Goal: Transaction & Acquisition: Purchase product/service

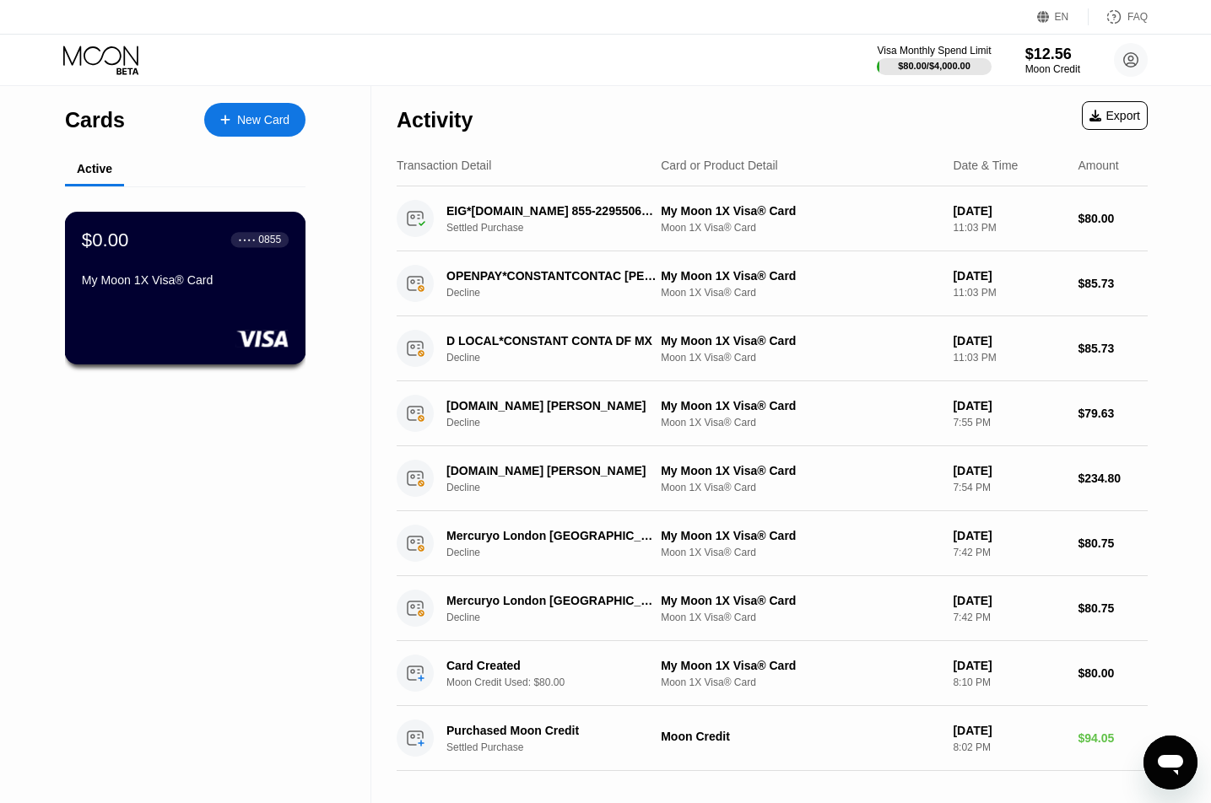
click at [209, 330] on div "$0.00 ● ● ● ● 0855 My Moon 1X Visa® Card" at bounding box center [185, 288] width 241 height 153
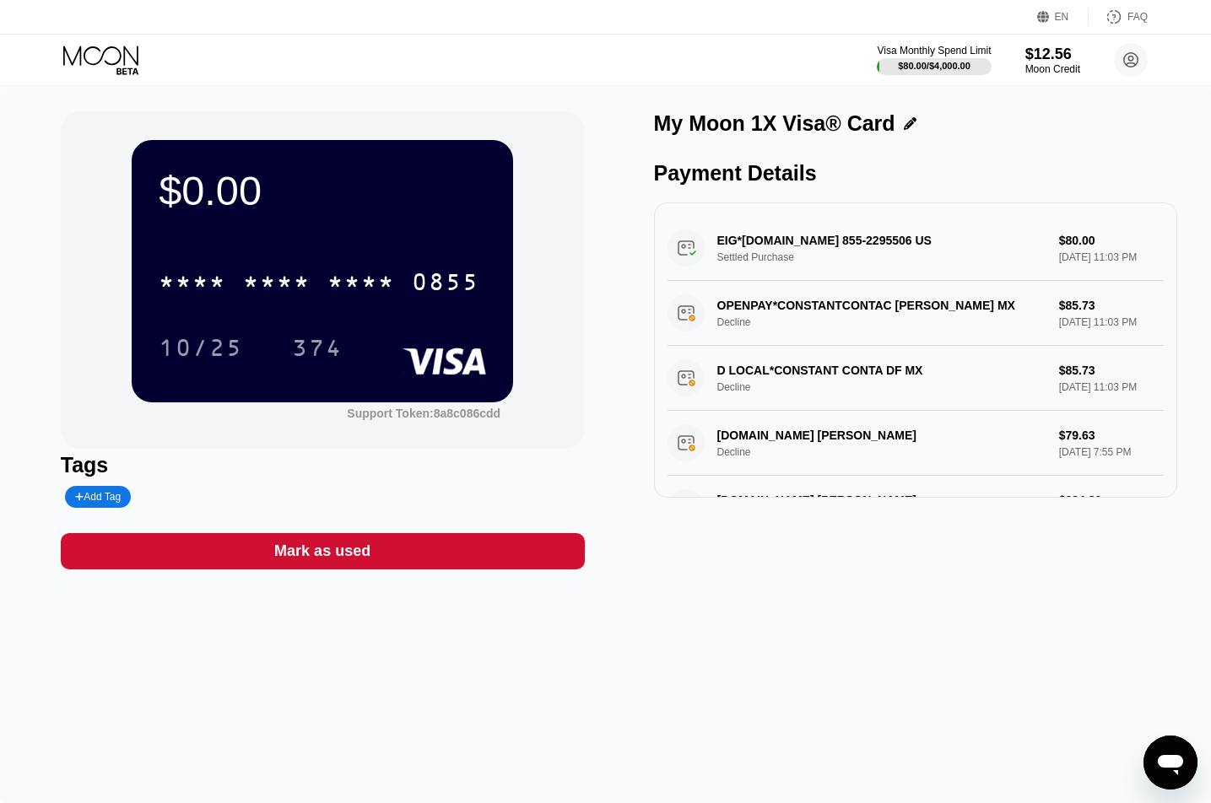
click at [95, 49] on icon at bounding box center [102, 61] width 78 height 30
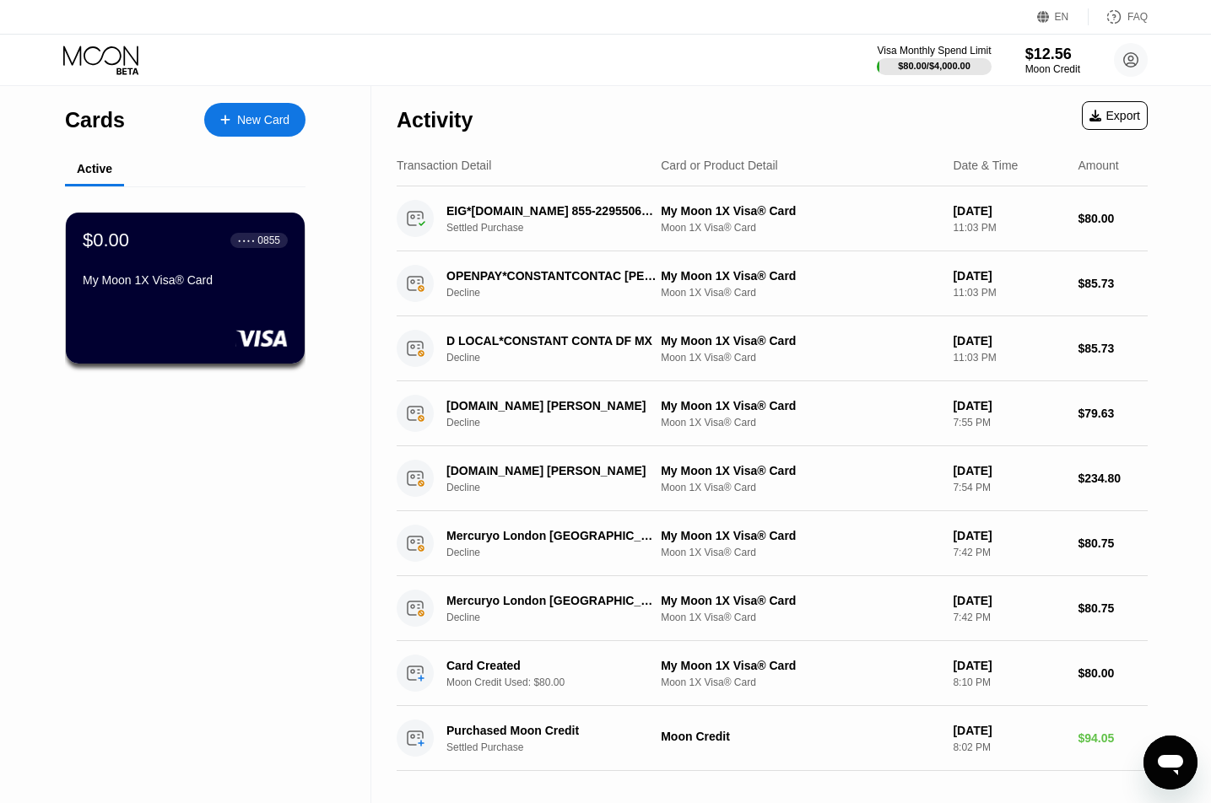
click at [262, 110] on div "New Card" at bounding box center [254, 120] width 101 height 34
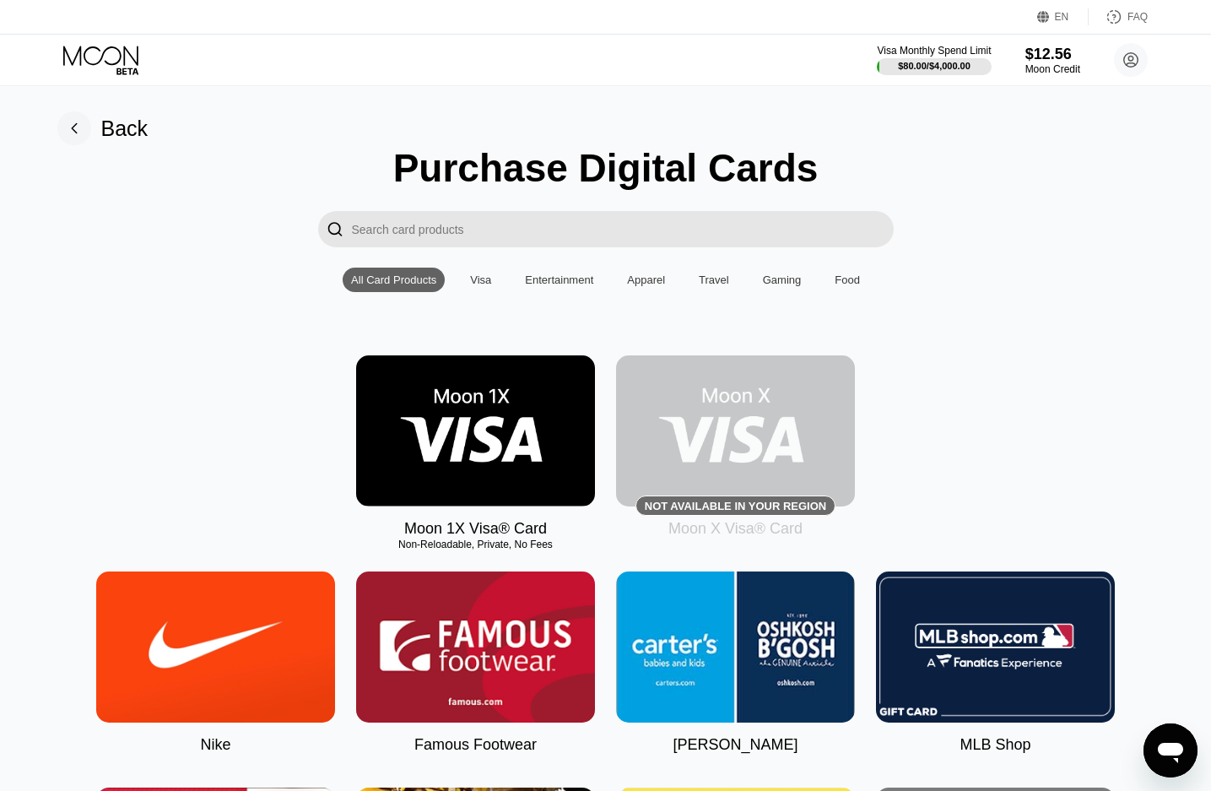
click at [396, 451] on img at bounding box center [475, 430] width 239 height 151
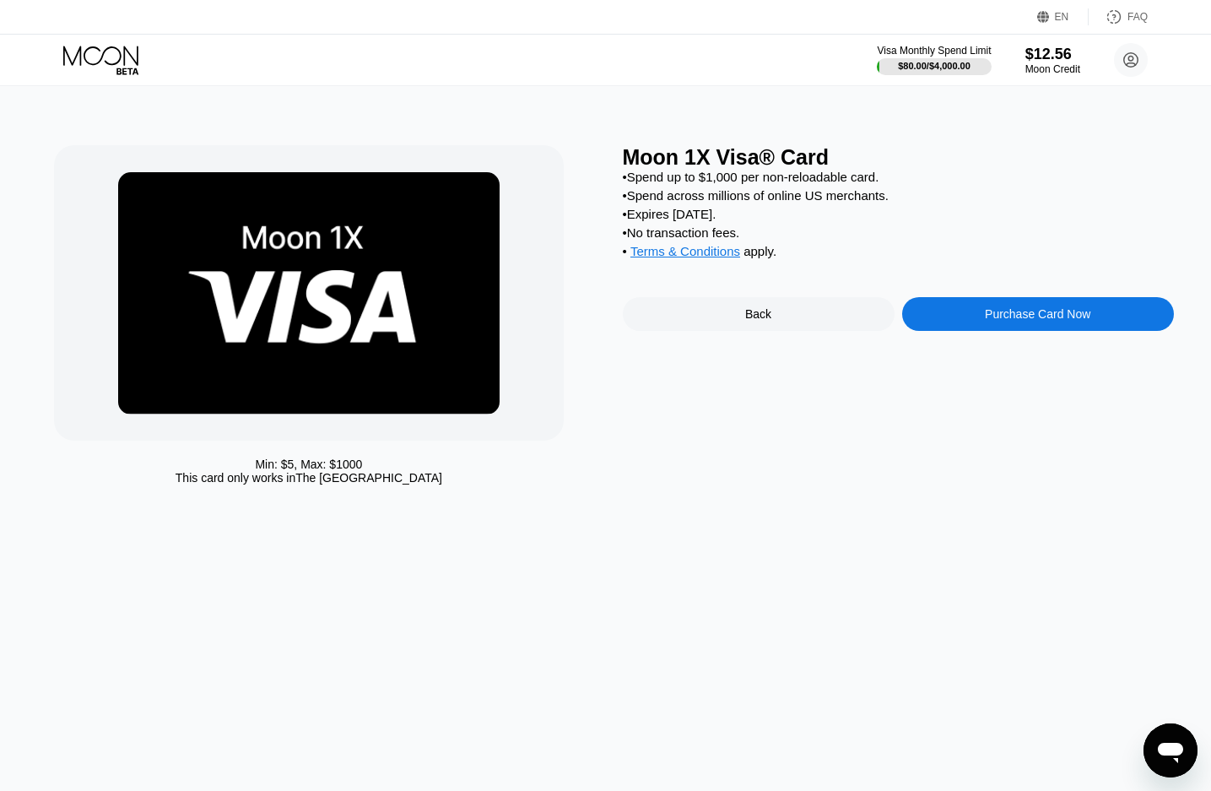
click at [1007, 331] on div "Purchase Card Now" at bounding box center [1038, 314] width 272 height 34
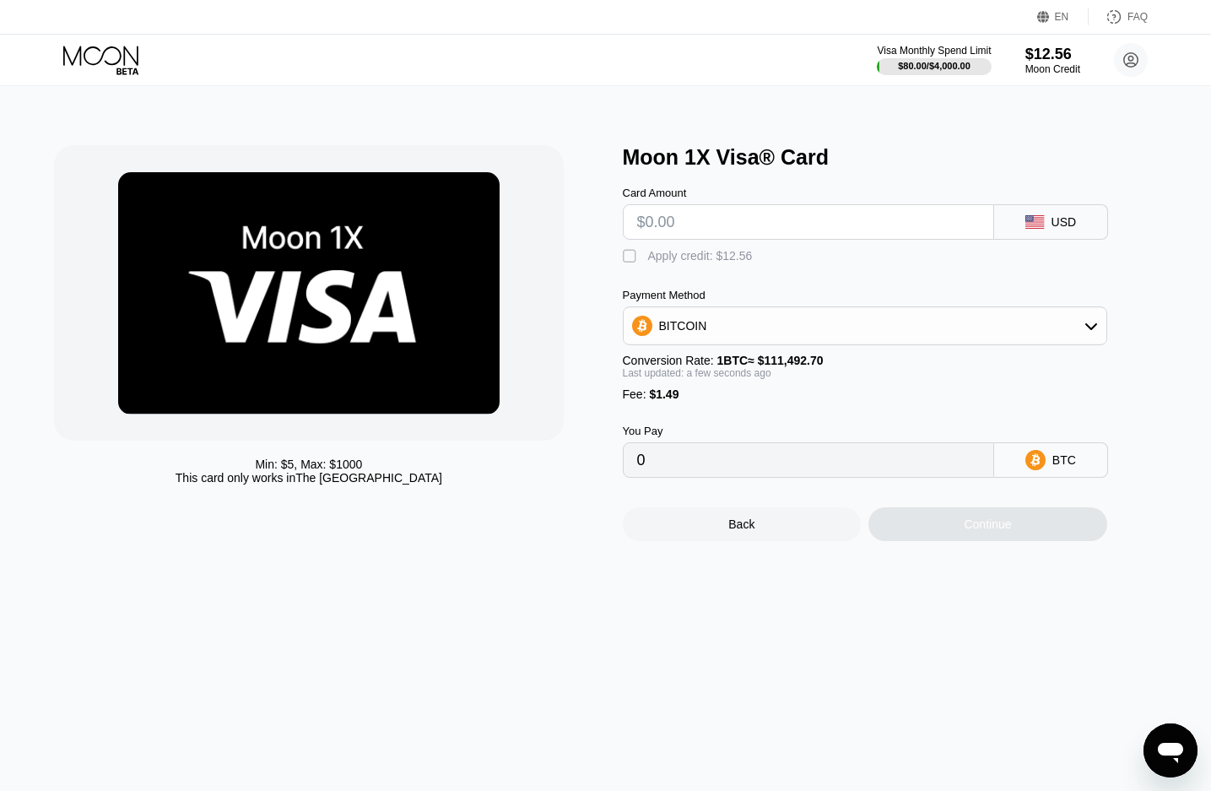
click at [686, 237] on input "text" at bounding box center [808, 222] width 343 height 34
type input "$12"
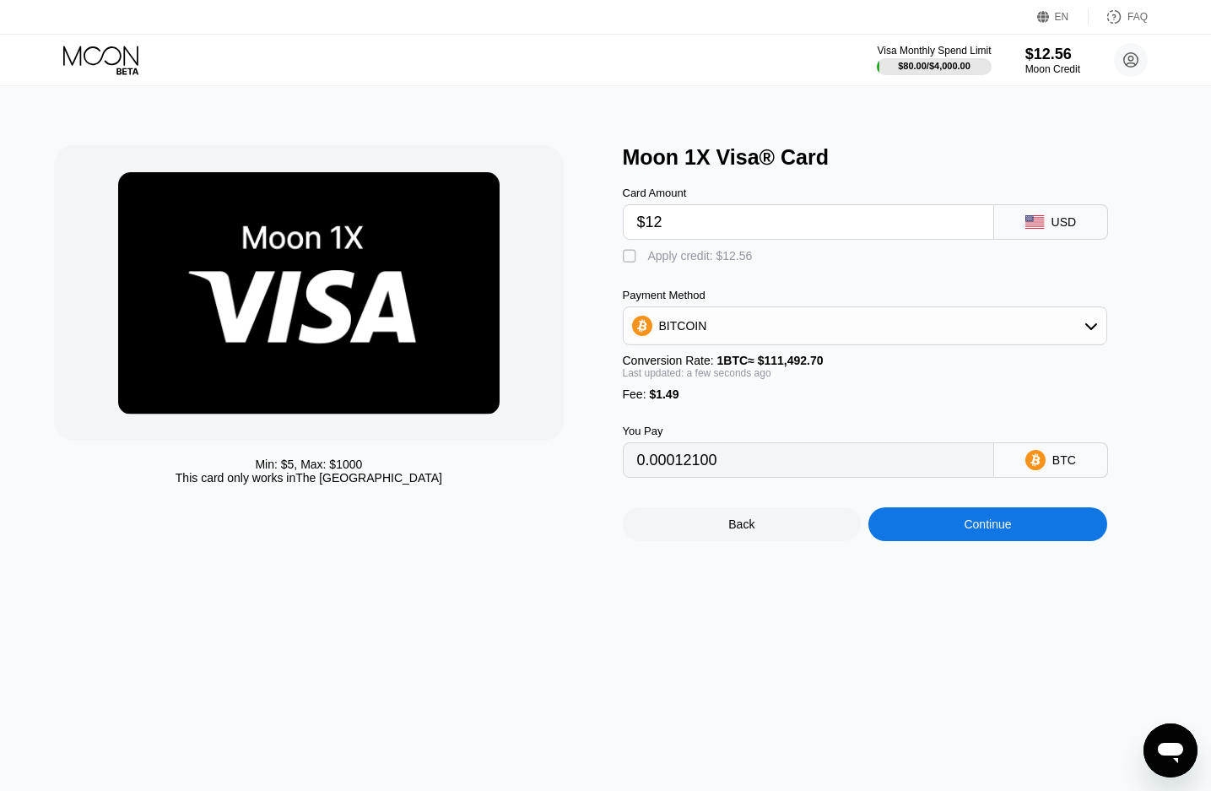
type input "0.00012100"
type input "$12.56"
type input "0.00012602"
type input "$12.56"
click at [946, 541] on div "Continue" at bounding box center [987, 524] width 239 height 34
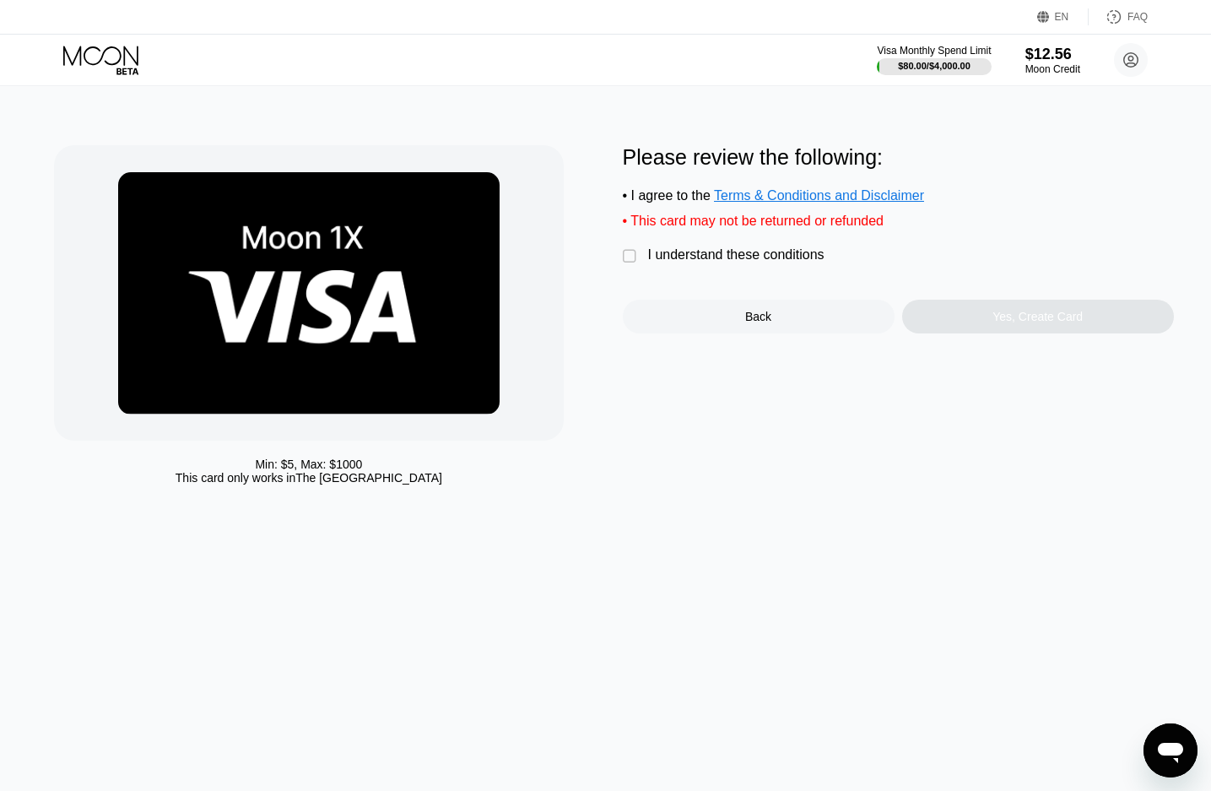
click at [628, 265] on div "" at bounding box center [631, 256] width 17 height 17
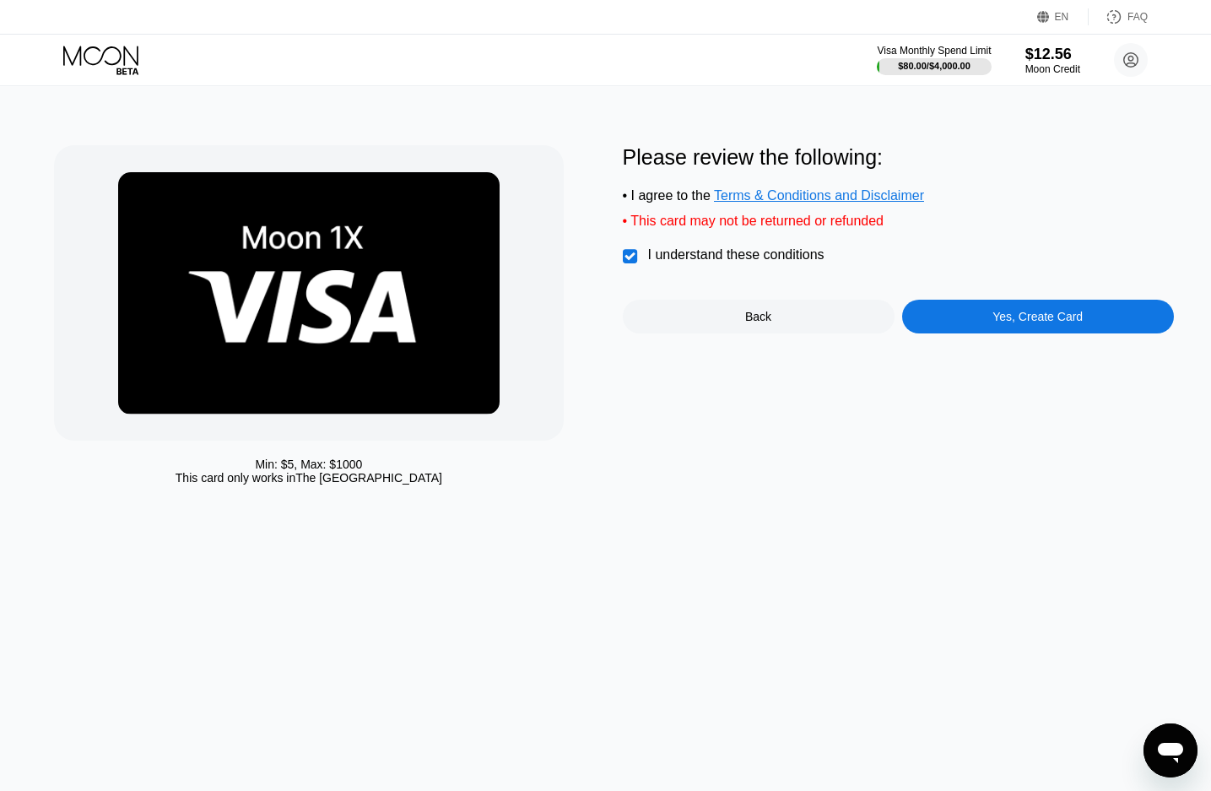
click at [1033, 323] on div "Yes, Create Card" at bounding box center [1037, 317] width 90 height 14
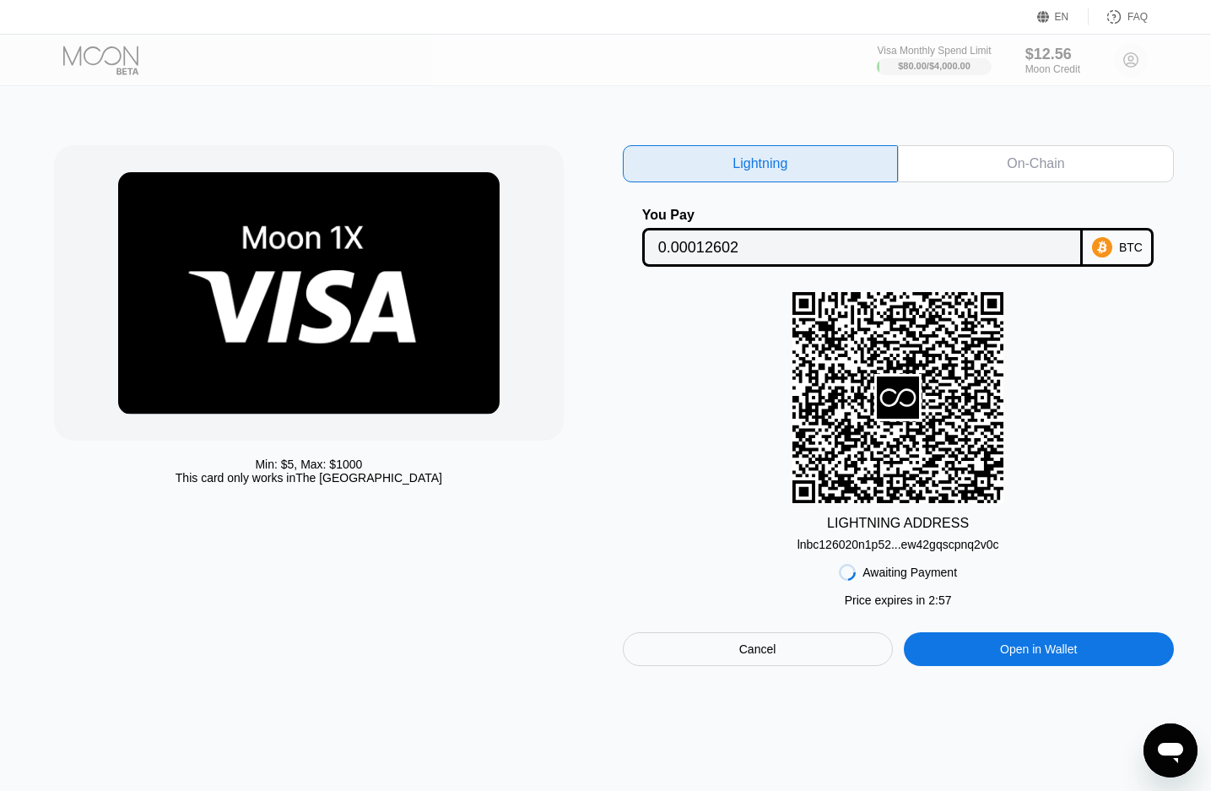
click at [1054, 167] on div "On-Chain" at bounding box center [1035, 163] width 57 height 17
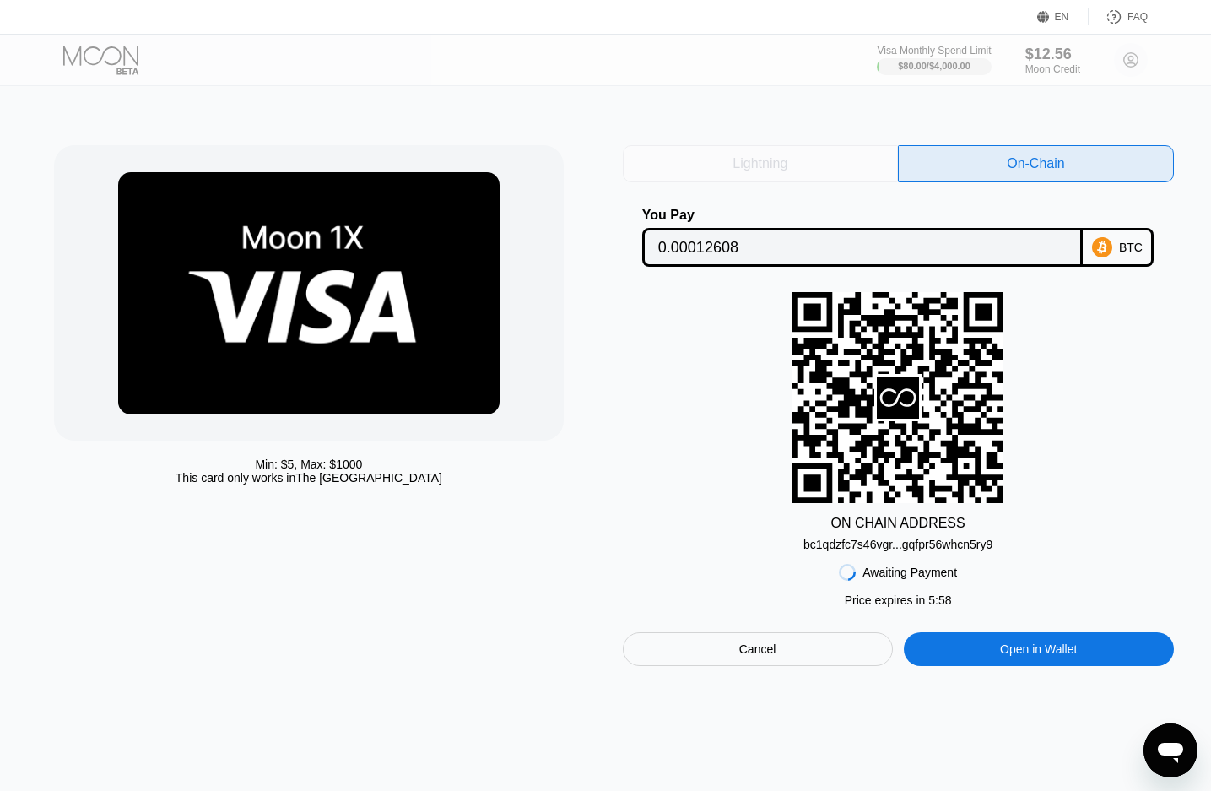
click at [690, 161] on div "Lightning" at bounding box center [761, 163] width 276 height 37
type input "0.00012602"
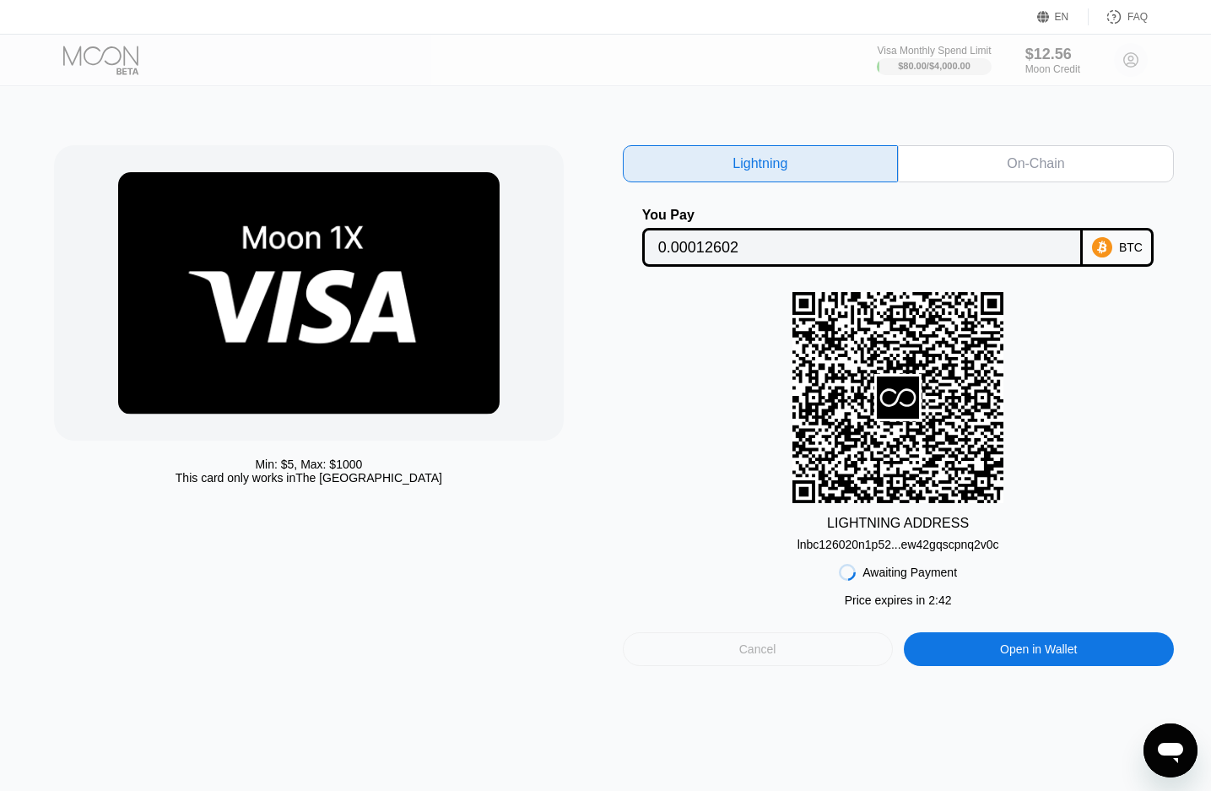
drag, startPoint x: 746, startPoint y: 661, endPoint x: 732, endPoint y: 253, distance: 407.8
click at [746, 656] on div "Cancel" at bounding box center [757, 648] width 37 height 15
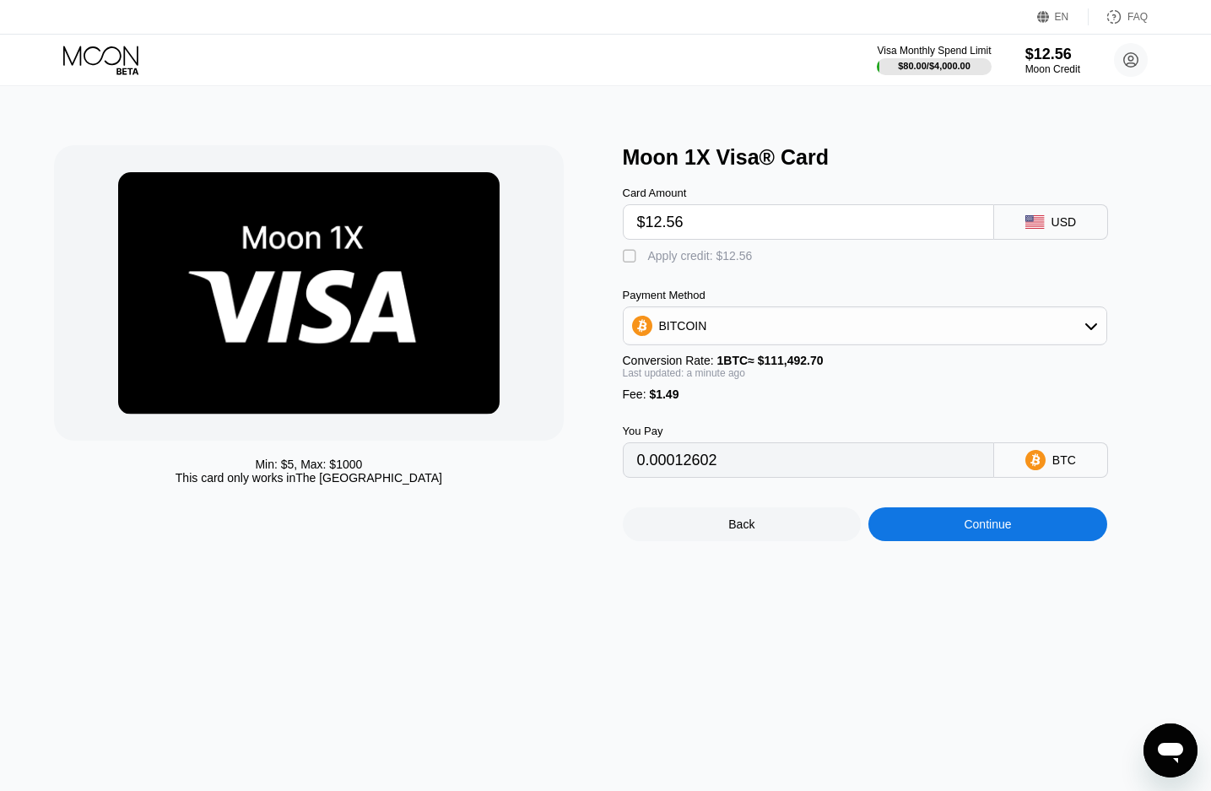
drag, startPoint x: 651, startPoint y: 276, endPoint x: 651, endPoint y: 261, distance: 15.2
click at [651, 273] on div "Card Amount $12.56 USD  Apply credit: $12.56 Payment Method BITCOIN Conversion…" at bounding box center [893, 324] width 540 height 308
click at [651, 261] on div "Apply credit: $12.56" at bounding box center [700, 256] width 105 height 14
type input "0.00001336"
click at [975, 531] on div "Continue" at bounding box center [987, 524] width 47 height 14
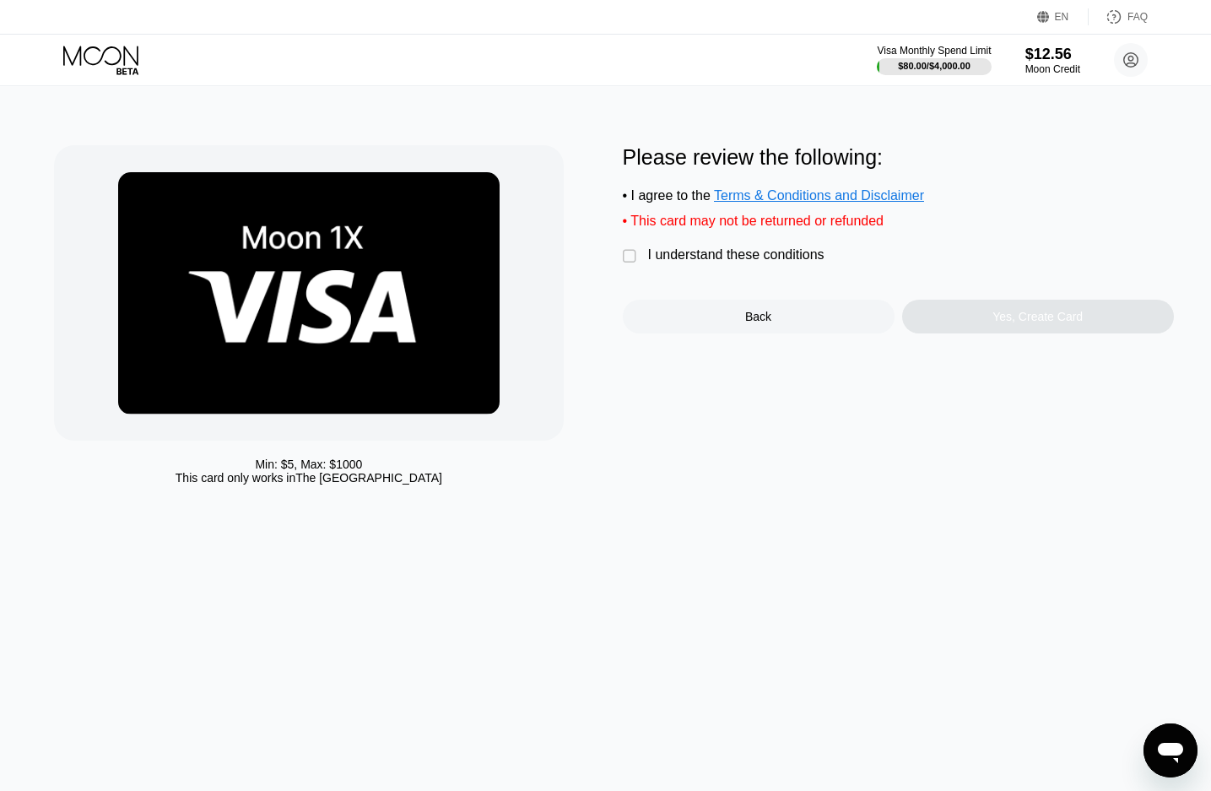
click at [644, 265] on div " I understand these conditions" at bounding box center [728, 256] width 210 height 18
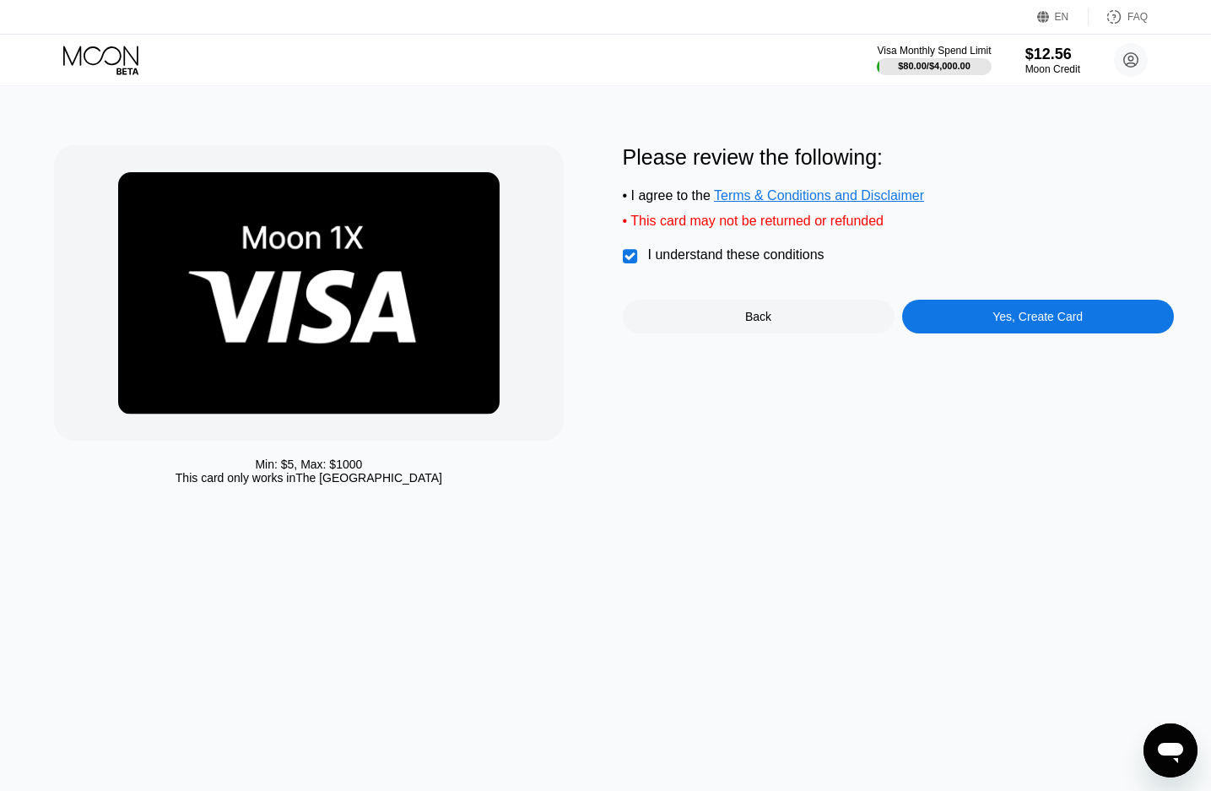
click at [1032, 323] on div "Yes, Create Card" at bounding box center [1037, 317] width 90 height 14
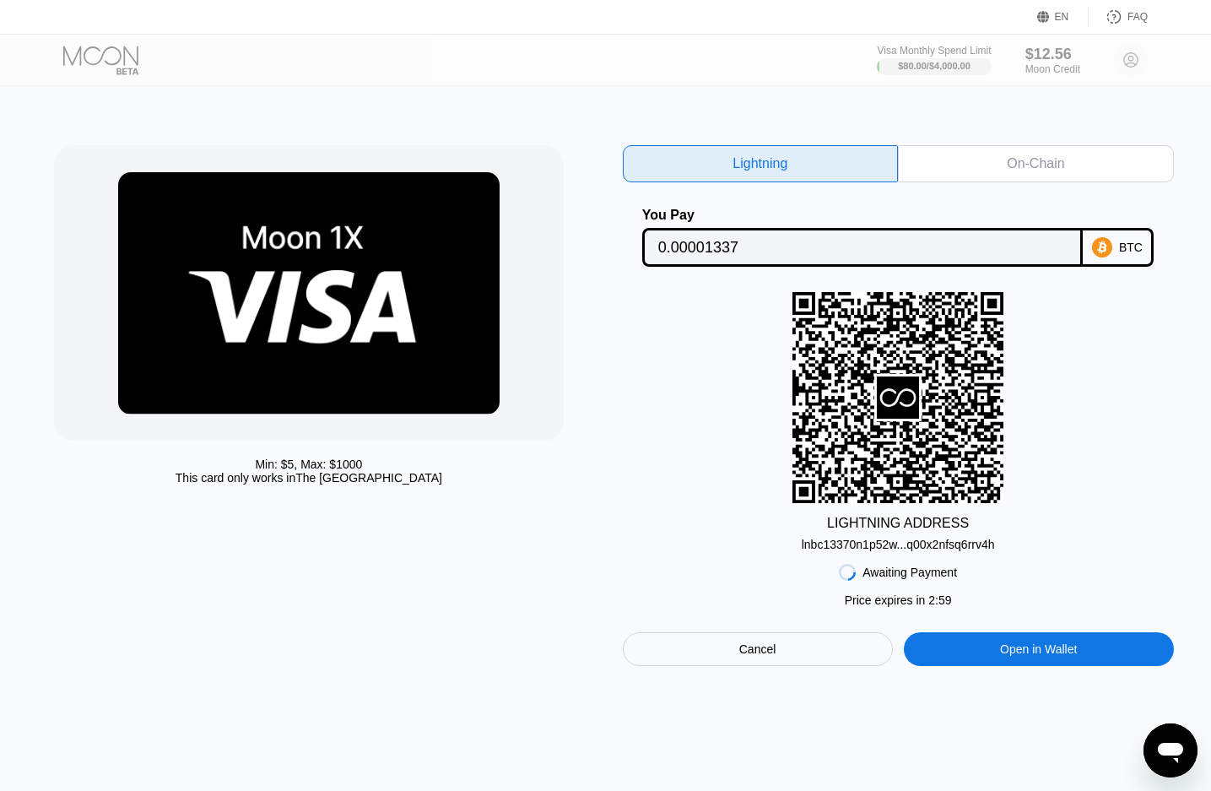
click at [1001, 167] on div "On-Chain" at bounding box center [1036, 163] width 276 height 37
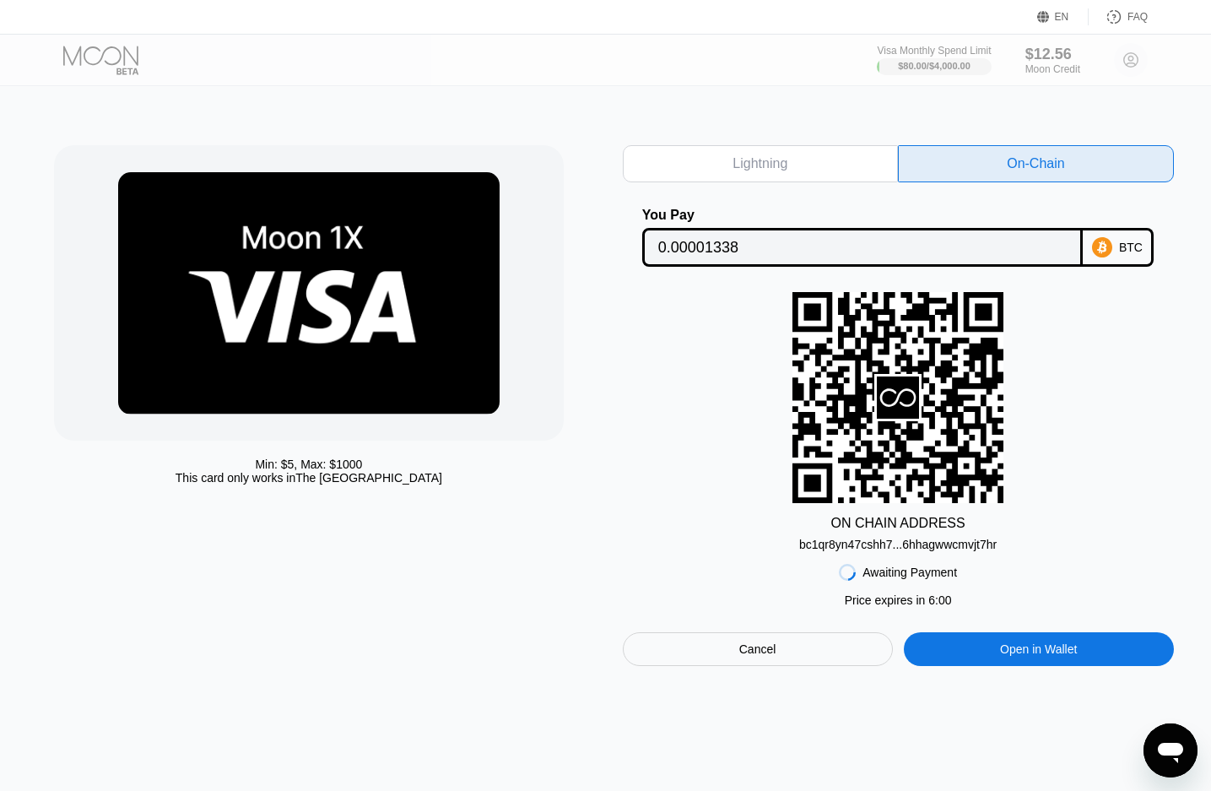
click at [740, 163] on div "Lightning" at bounding box center [759, 163] width 55 height 17
type input "0.00001337"
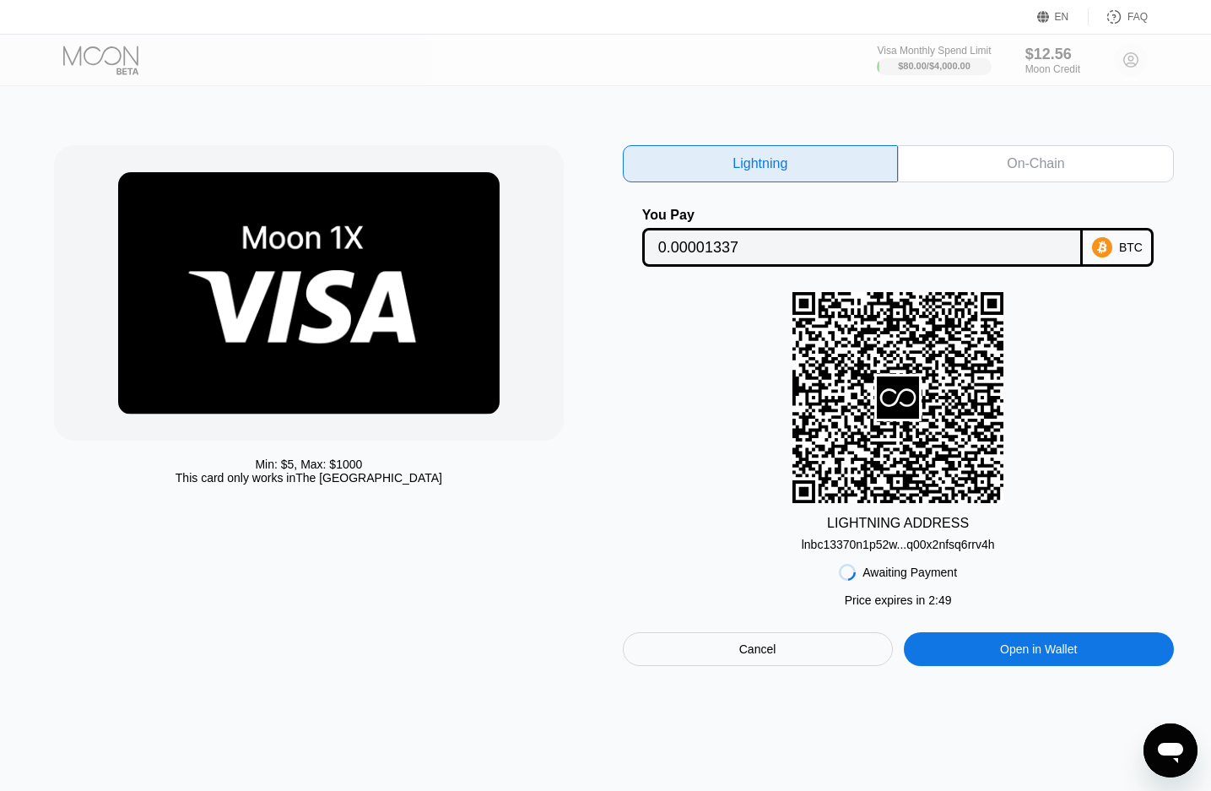
click at [805, 155] on div "Lightning" at bounding box center [761, 163] width 276 height 37
click at [1002, 656] on div "Open in Wallet" at bounding box center [1038, 648] width 77 height 15
click at [876, 250] on input "0.00001337" at bounding box center [862, 247] width 409 height 34
click at [764, 656] on div "Cancel" at bounding box center [757, 648] width 37 height 15
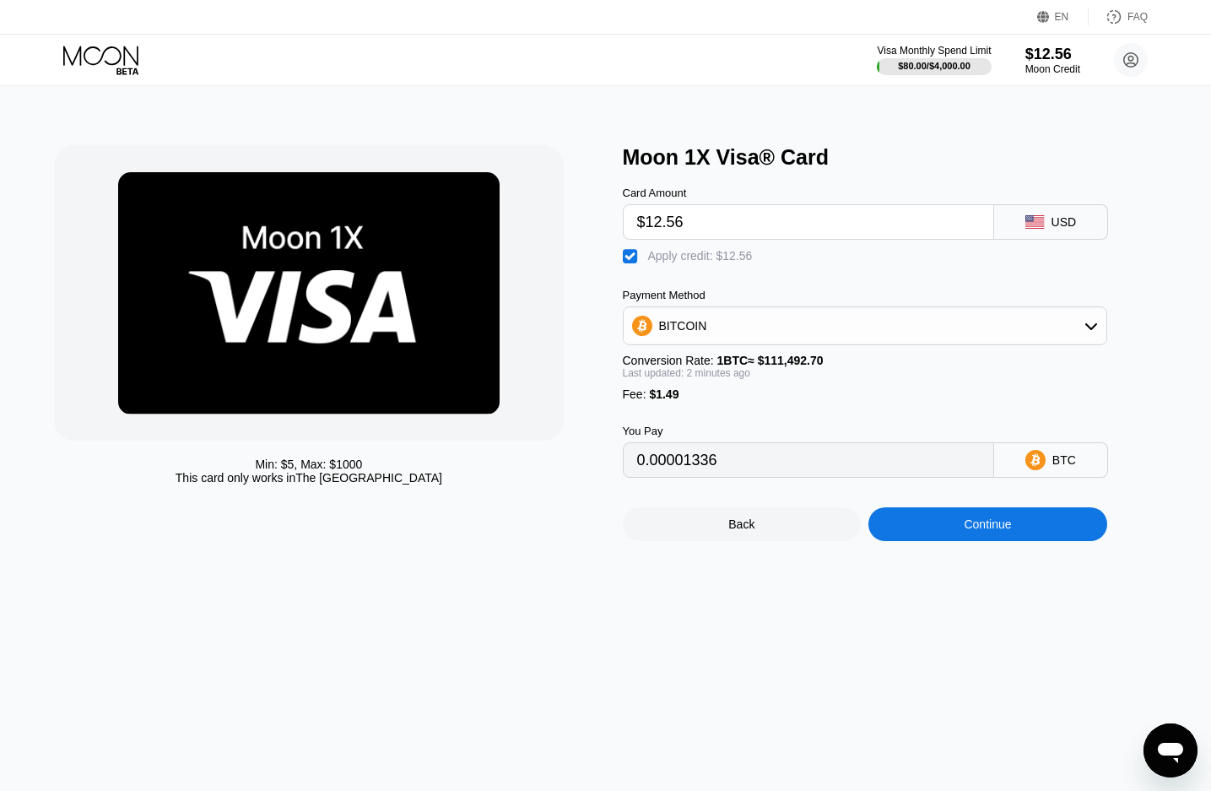
click at [662, 261] on div "Apply credit: $12.56" at bounding box center [700, 256] width 105 height 14
type input "0.00012602"
click at [953, 537] on div "Continue" at bounding box center [987, 524] width 239 height 34
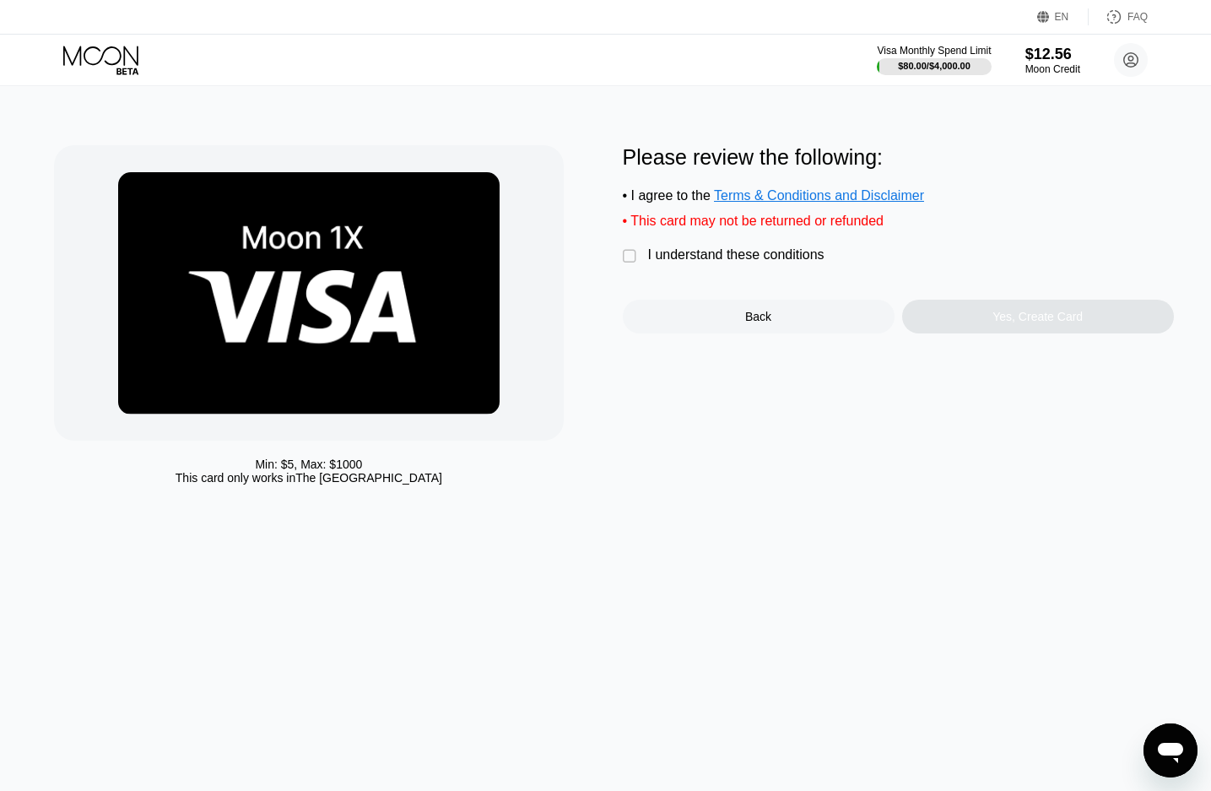
click at [697, 262] on div "I understand these conditions" at bounding box center [736, 254] width 176 height 15
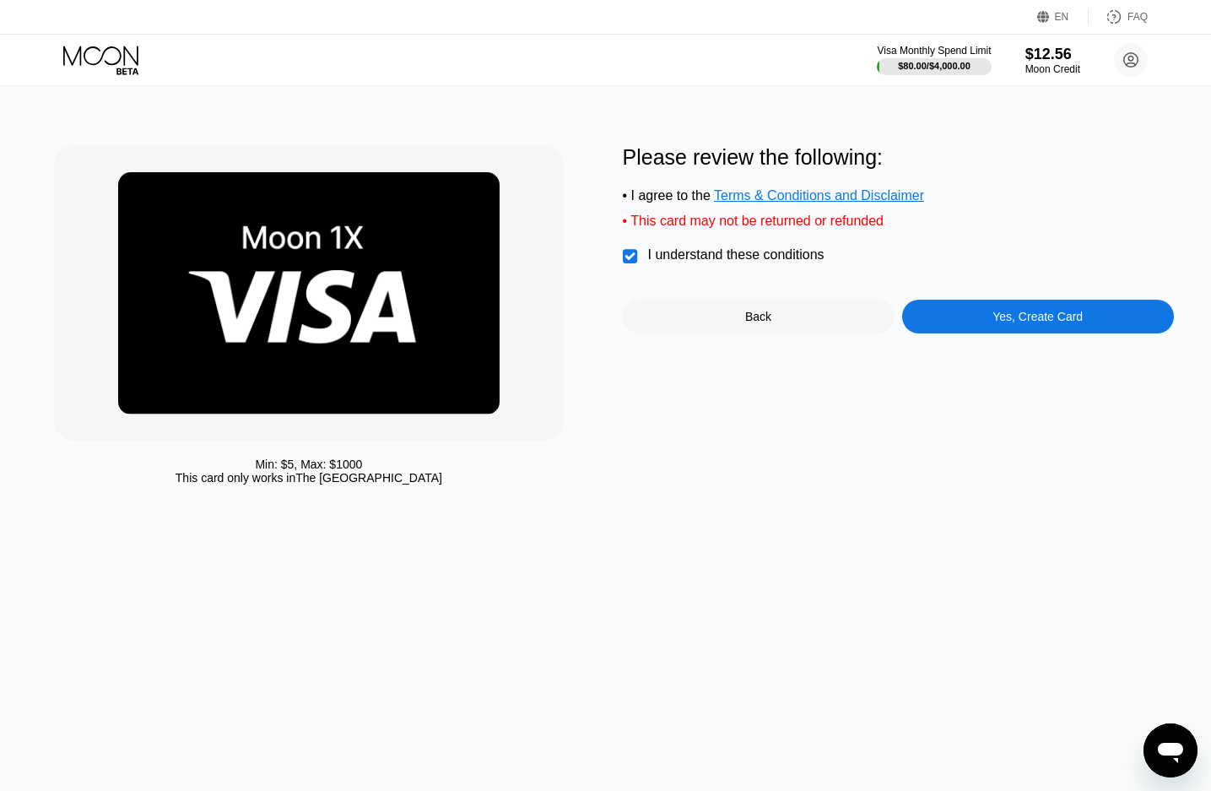
click at [977, 327] on div "Yes, Create Card" at bounding box center [1038, 317] width 272 height 34
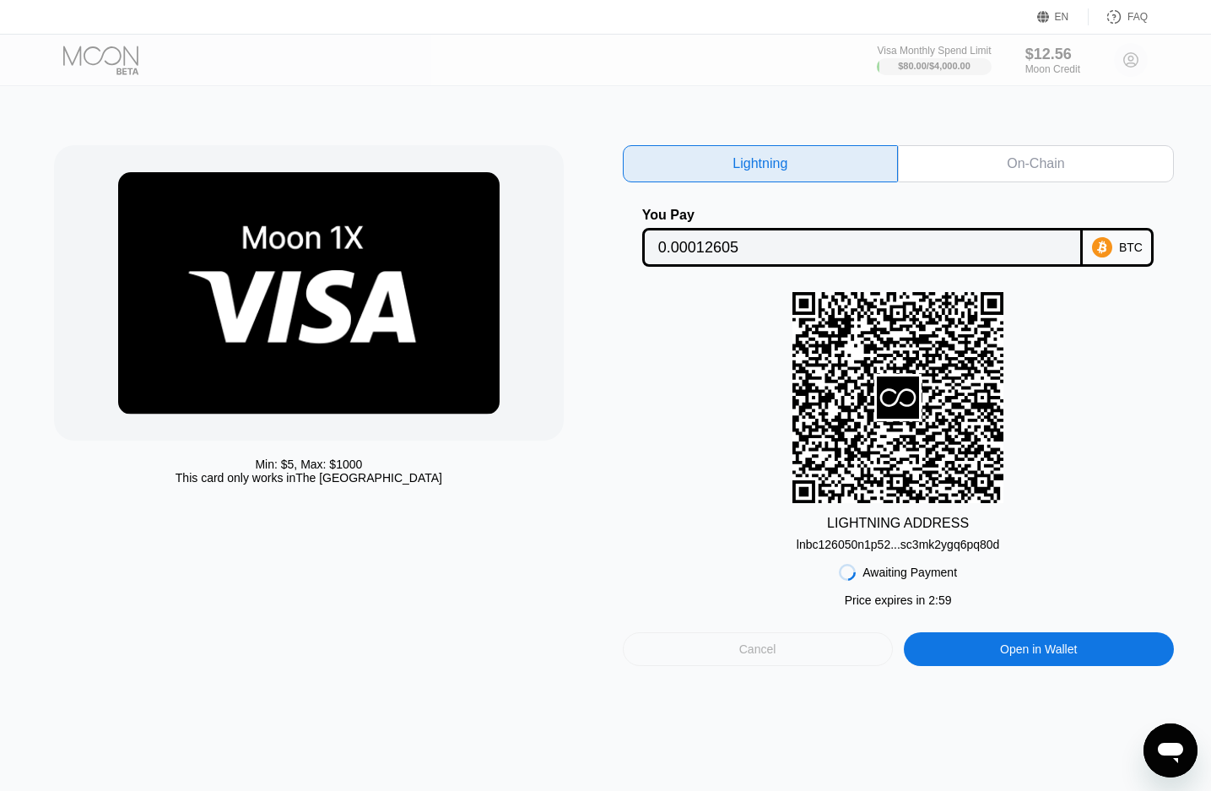
click at [820, 658] on div "Cancel" at bounding box center [758, 649] width 270 height 34
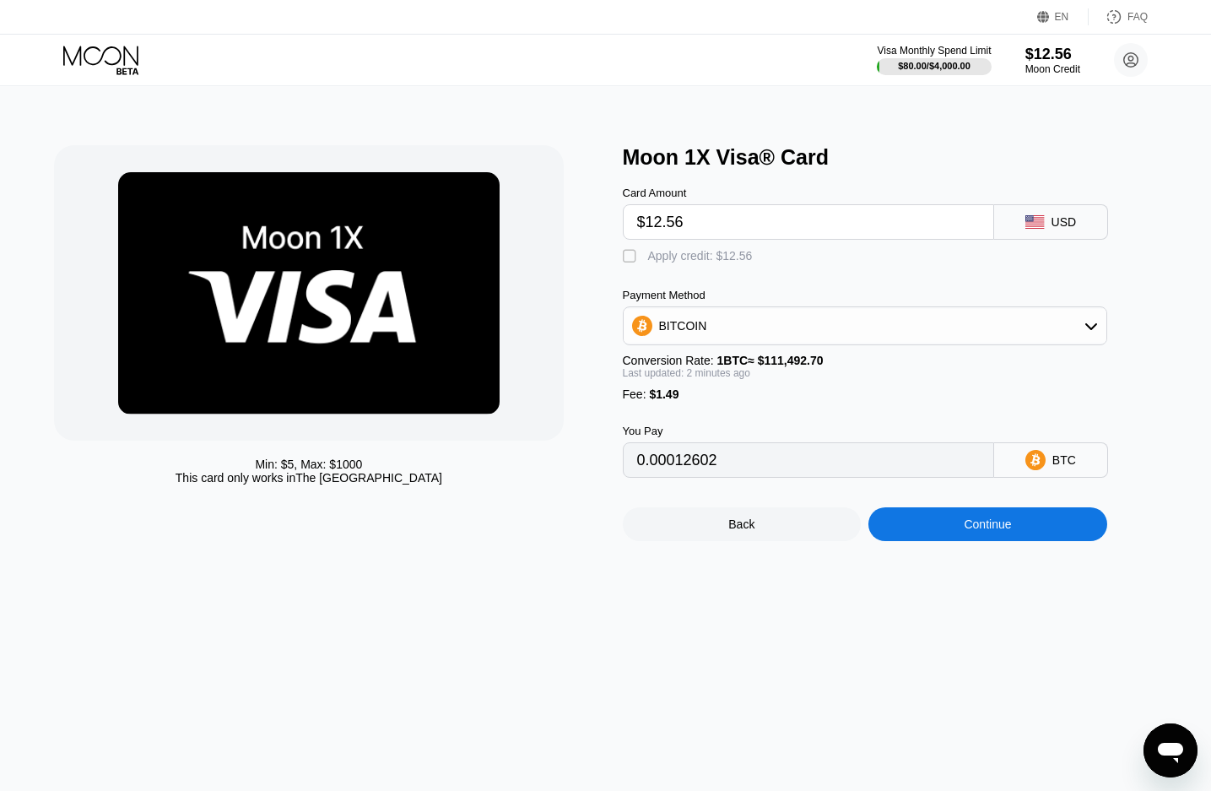
click at [747, 224] on input "$12.56" at bounding box center [808, 222] width 343 height 34
type input "$12.5"
type input "0.00012548"
type input "$12"
type input "0.00012100"
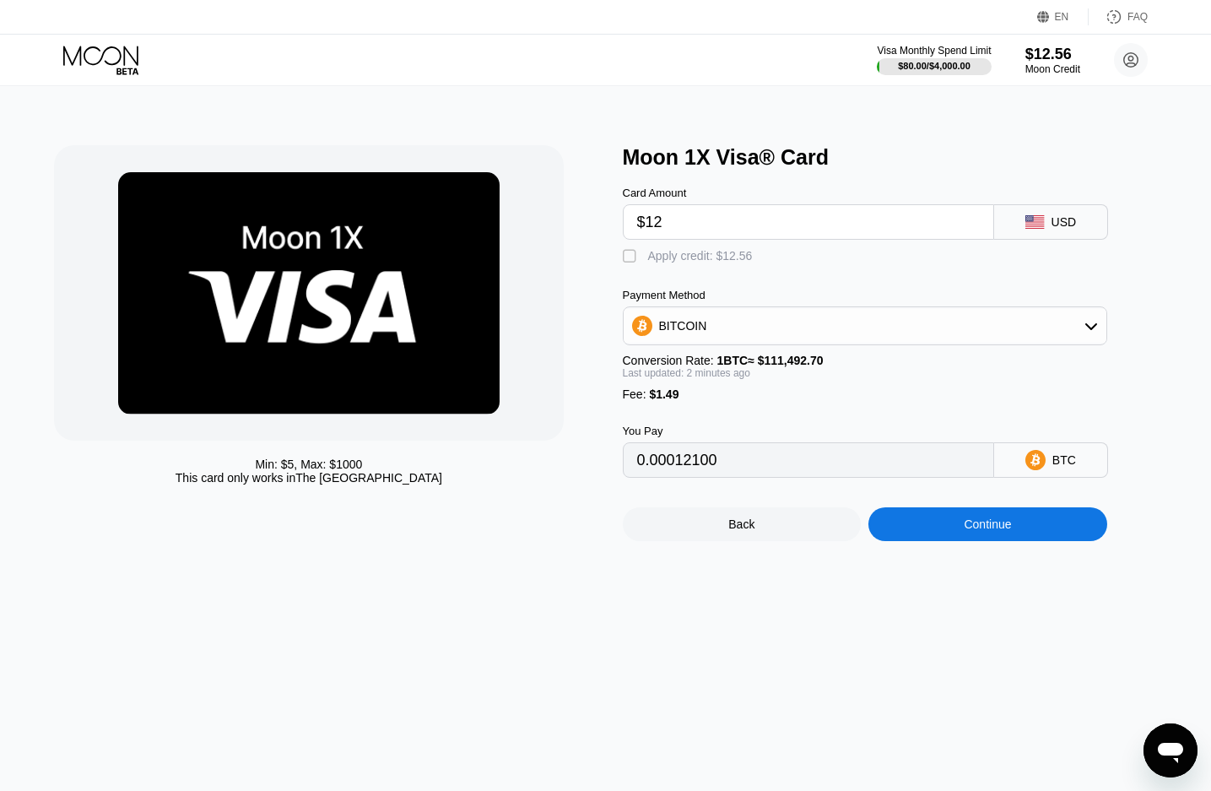
type input "$1"
type input "0"
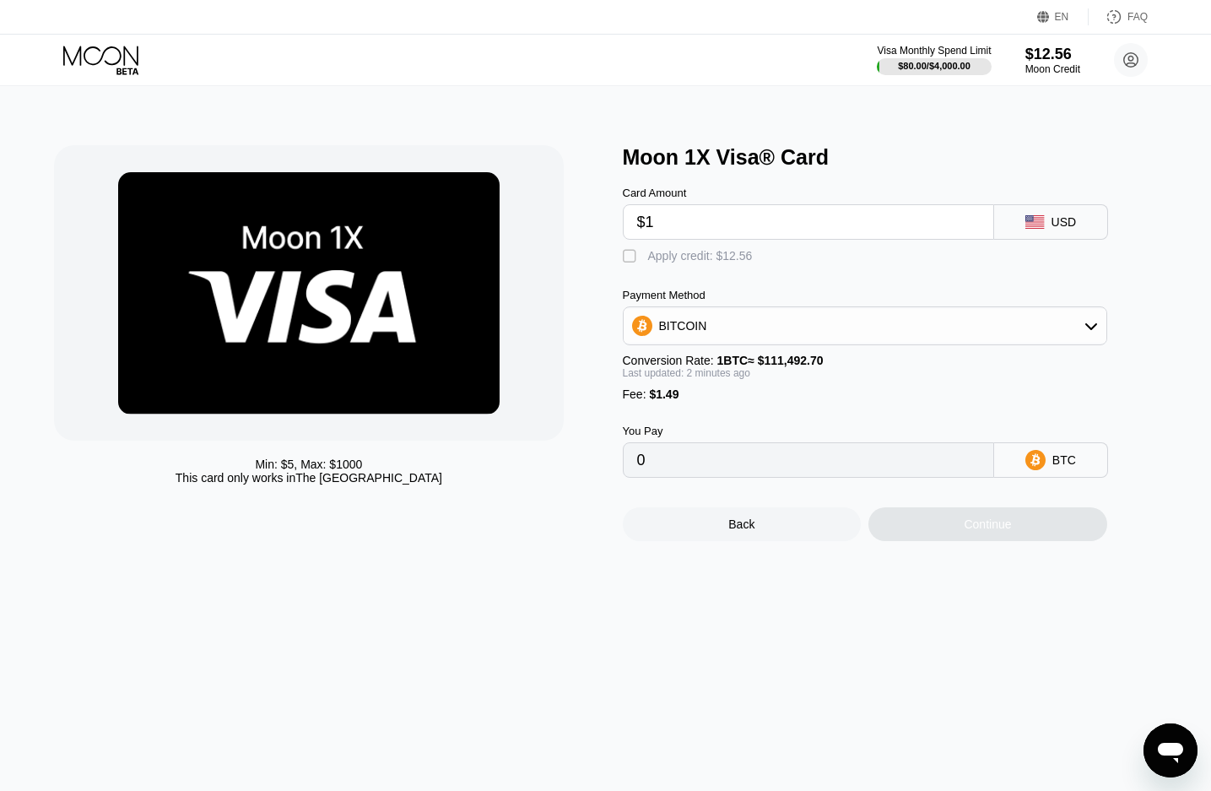
type input "$11"
type input "0.00011203"
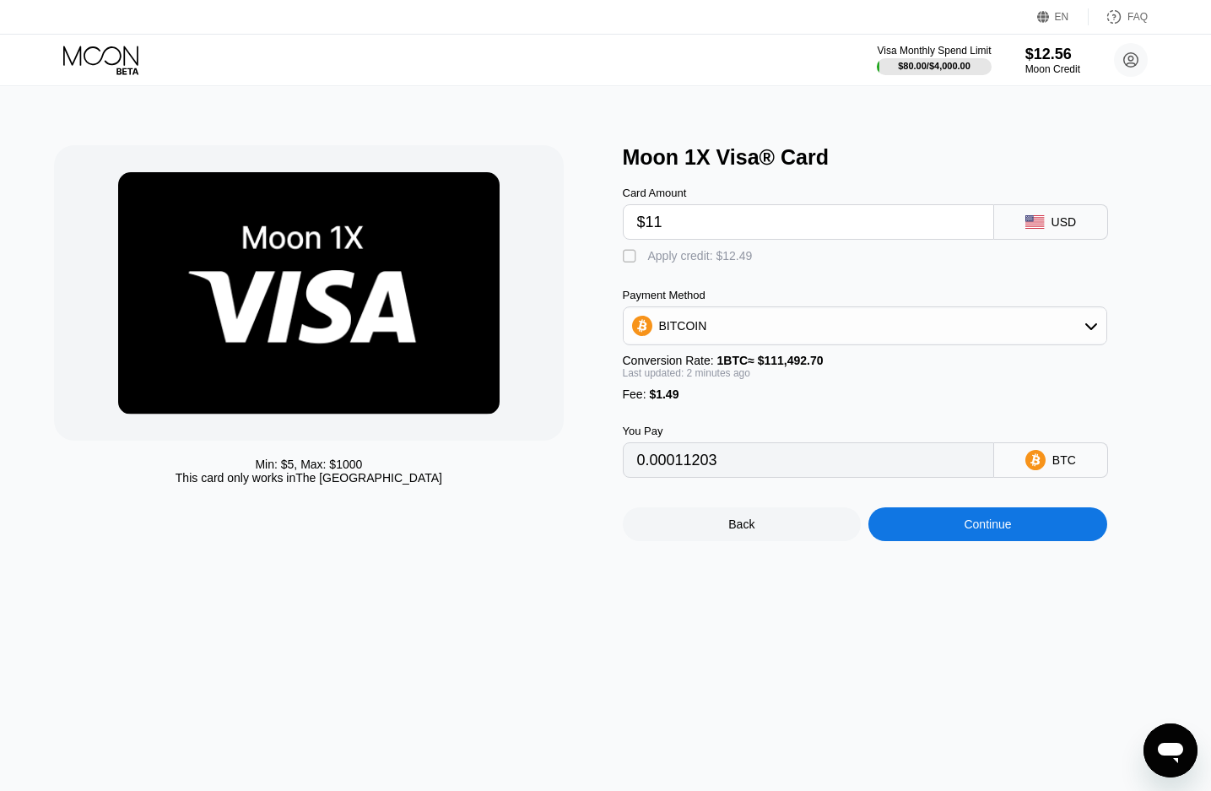
type input "$11"
drag, startPoint x: 636, startPoint y: 259, endPoint x: 1149, endPoint y: 539, distance: 584.5
click at [635, 259] on div "" at bounding box center [631, 256] width 17 height 17
type input "0"
click at [1041, 541] on div "Continue" at bounding box center [987, 524] width 239 height 34
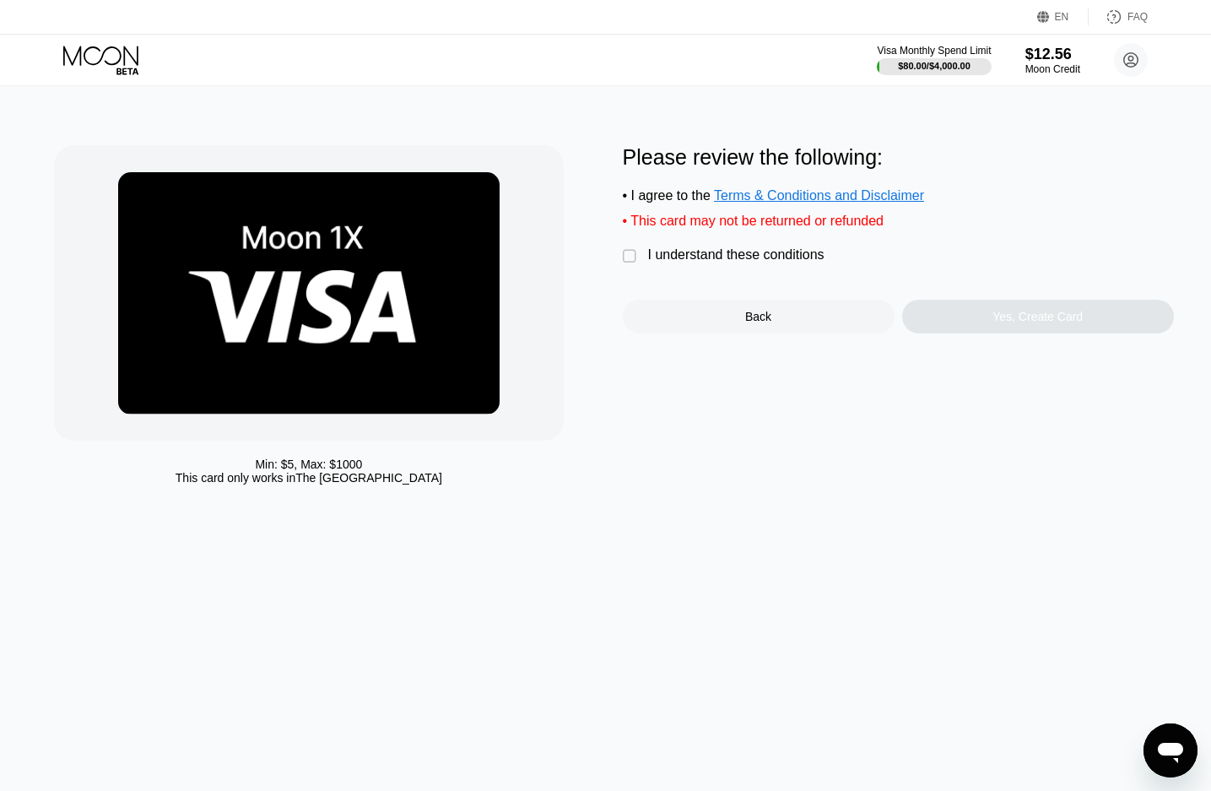
click at [702, 262] on div "I understand these conditions" at bounding box center [736, 254] width 176 height 15
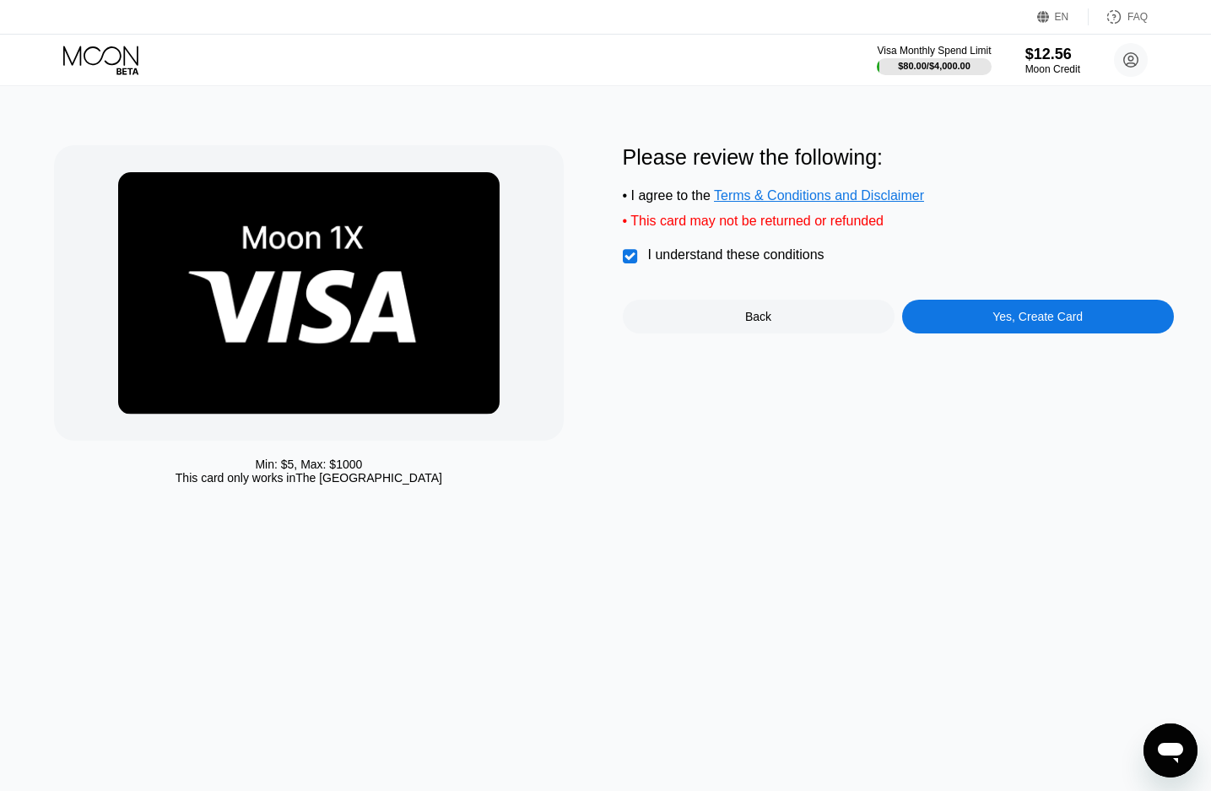
click at [1099, 326] on div "Yes, Create Card" at bounding box center [1038, 317] width 272 height 34
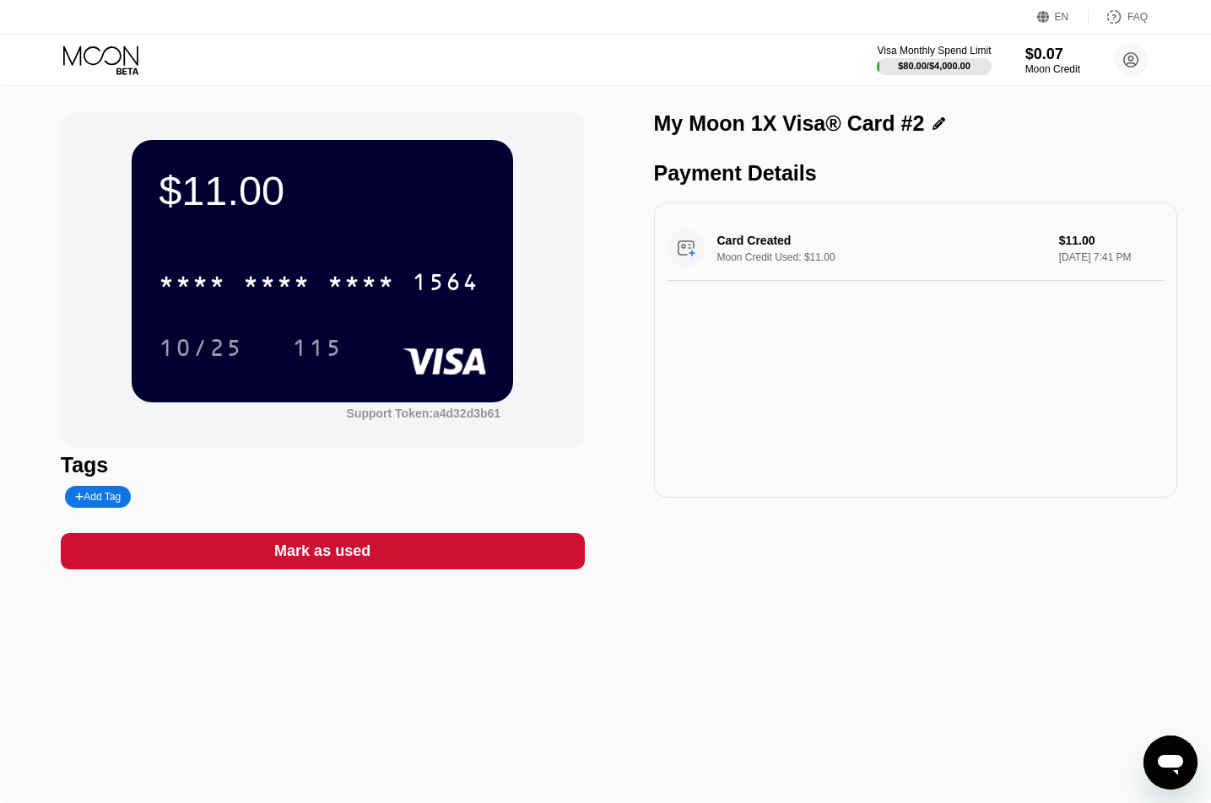
click at [433, 230] on div "$11.00 * * * * * * * * * * * * 1564 10/25 115" at bounding box center [322, 271] width 381 height 262
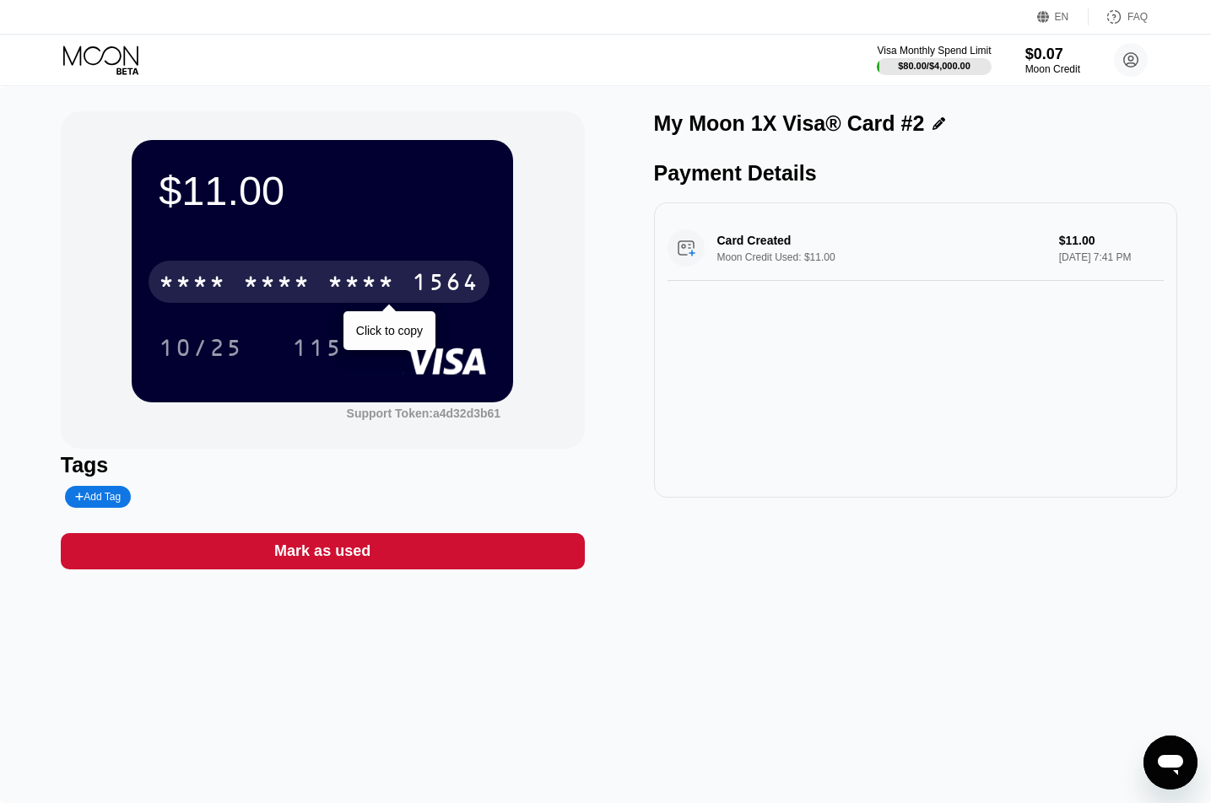
click at [473, 294] on div "1564" at bounding box center [446, 284] width 68 height 27
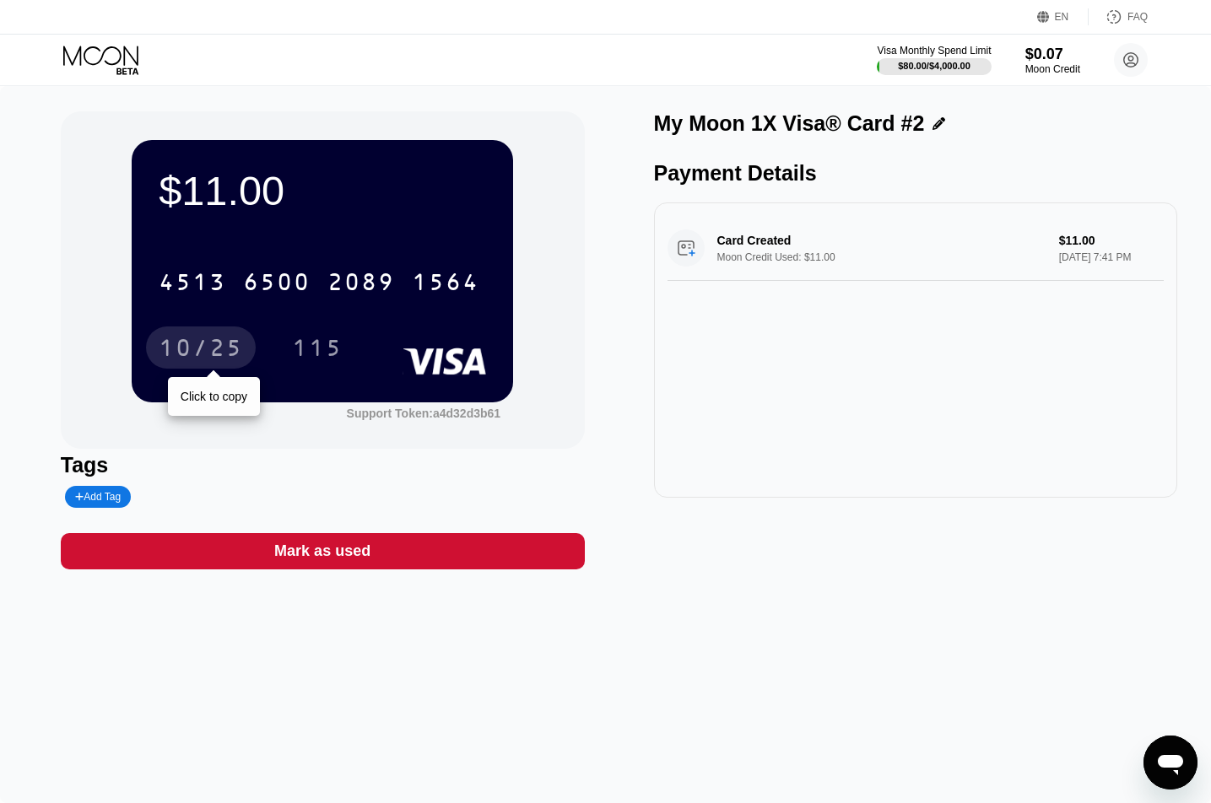
drag, startPoint x: 204, startPoint y: 352, endPoint x: 354, endPoint y: 433, distance: 169.9
click at [204, 352] on div "10/25" at bounding box center [201, 350] width 84 height 27
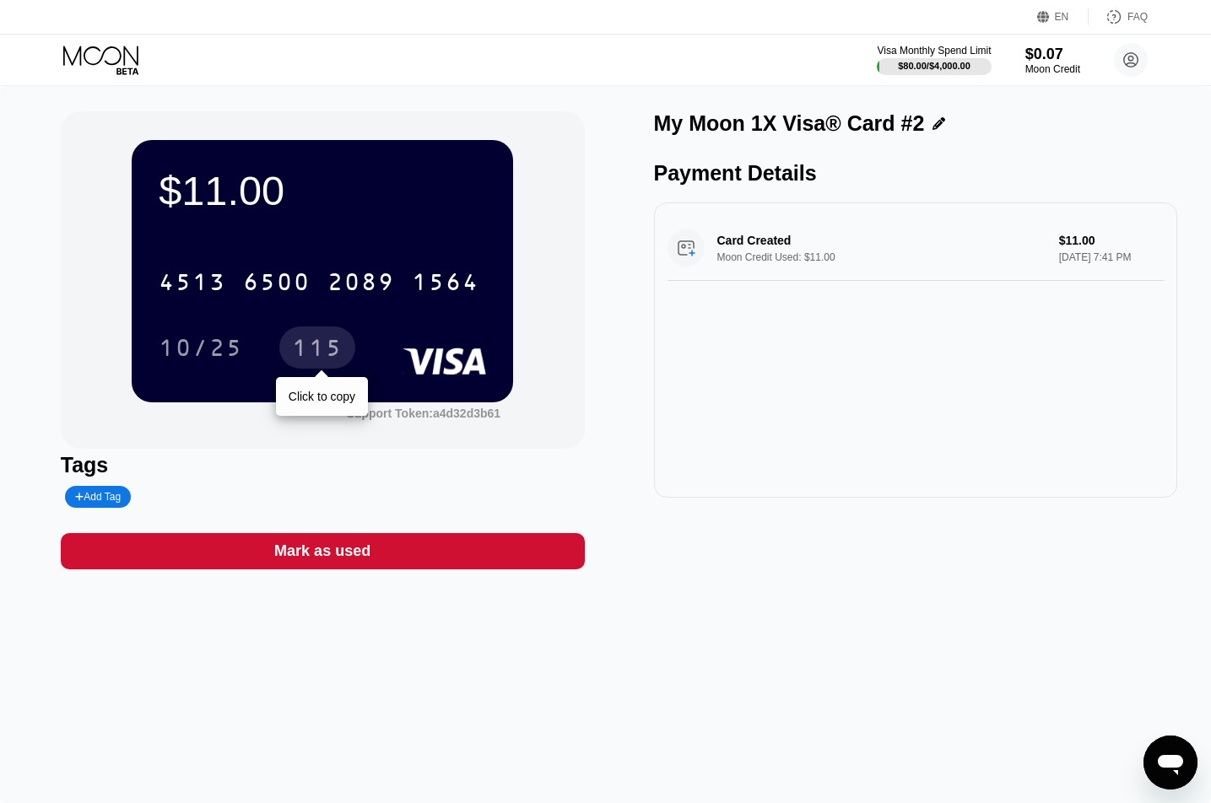
click at [293, 330] on div "115 Click to copy" at bounding box center [330, 348] width 76 height 42
click at [312, 350] on div "115" at bounding box center [317, 350] width 51 height 27
